Goal: Task Accomplishment & Management: Use online tool/utility

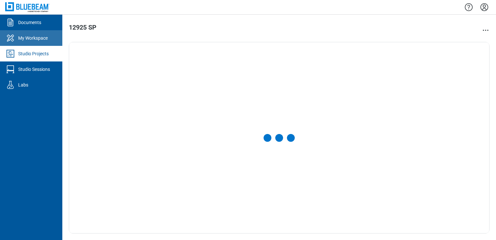
click at [52, 41] on link "My Workspace" at bounding box center [31, 38] width 62 height 16
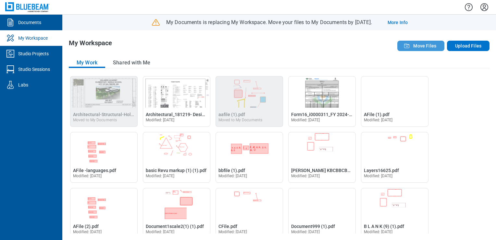
click at [420, 50] on button "Move Files" at bounding box center [420, 46] width 47 height 10
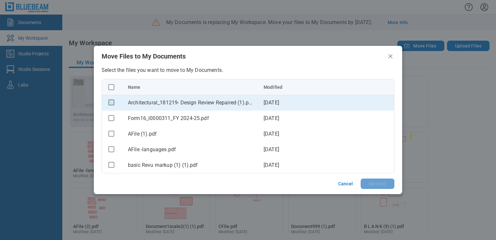
click at [113, 105] on rect "checkbox" at bounding box center [112, 103] width 6 height 6
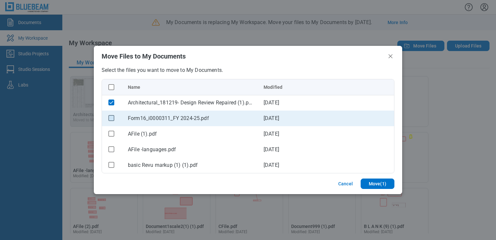
click at [112, 119] on rect "checkbox" at bounding box center [112, 118] width 6 height 6
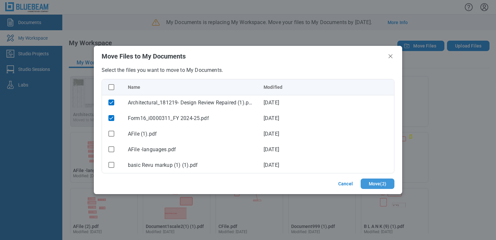
click at [363, 183] on button "Move ( 2 )" at bounding box center [378, 183] width 34 height 10
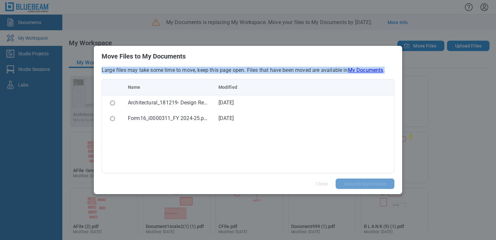
drag, startPoint x: 353, startPoint y: 55, endPoint x: 450, endPoint y: 118, distance: 115.3
click at [450, 118] on div "Move Files to My Documents Large files may take some time to move, keep this pa…" at bounding box center [248, 120] width 496 height 240
click at [335, 40] on div "Move Files to My Documents Large files may take some time to move, keep this pa…" at bounding box center [248, 120] width 496 height 240
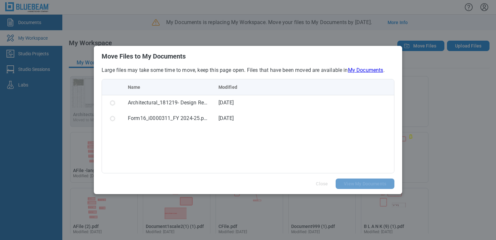
click at [310, 34] on div "Move Files to My Documents Large files may take some time to move, keep this pa…" at bounding box center [248, 120] width 496 height 240
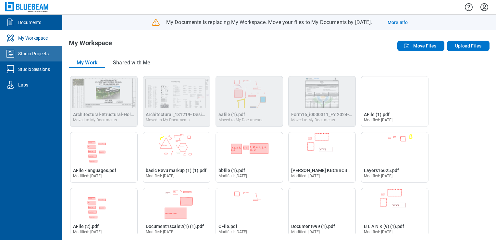
click at [18, 56] on div at bounding box center [11, 53] width 13 height 10
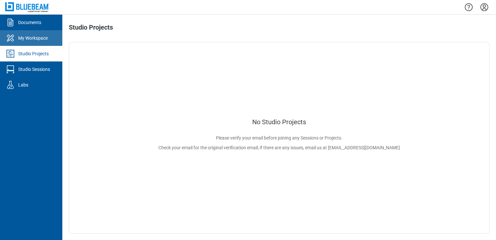
click at [35, 34] on link "My Workspace" at bounding box center [31, 38] width 62 height 16
